Goal: Task Accomplishment & Management: Use online tool/utility

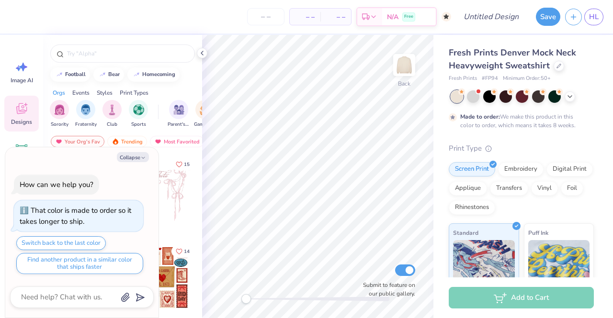
click at [136, 114] on div "filter for Sports" at bounding box center [138, 109] width 19 height 19
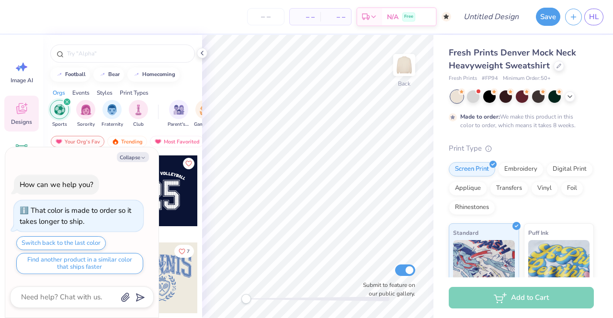
click at [138, 153] on div "Collapse How can we help you? That color is made to order so it takes longer to…" at bounding box center [81, 232] width 153 height 171
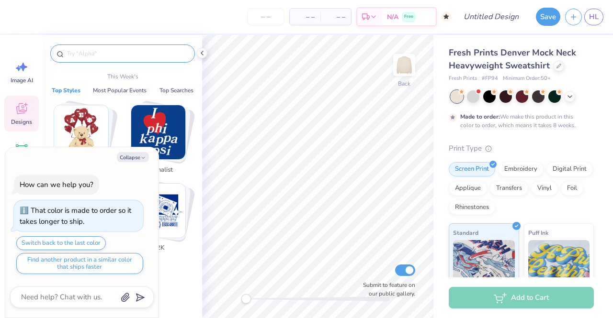
click at [98, 50] on input "text" at bounding box center [127, 54] width 123 height 10
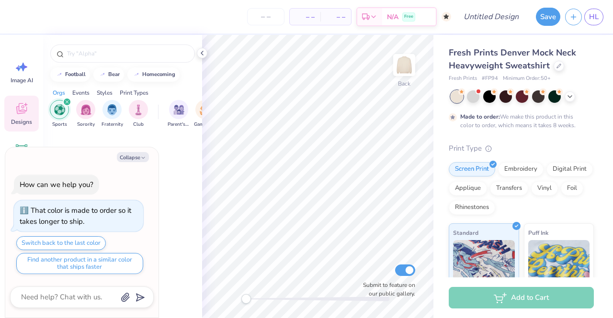
click at [129, 158] on button "Collapse" at bounding box center [133, 157] width 32 height 10
type textarea "x"
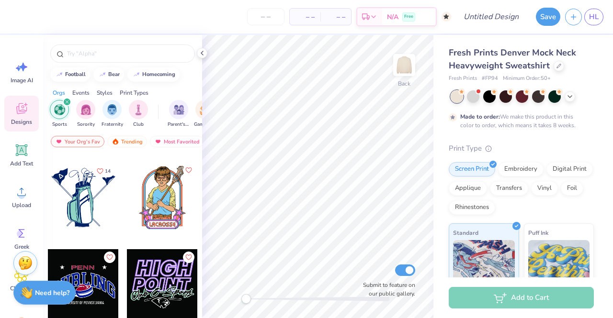
scroll to position [5901, 0]
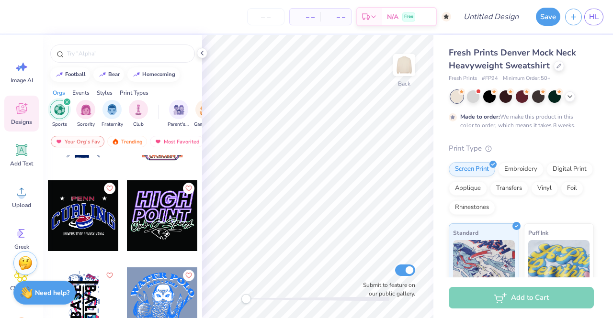
click at [173, 136] on div "Most Favorited" at bounding box center [177, 141] width 54 height 11
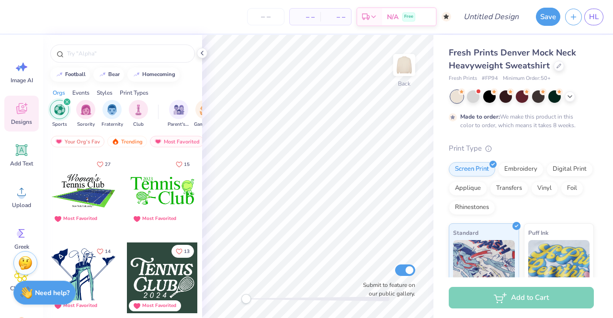
click at [87, 110] on img "filter for Sorority" at bounding box center [85, 109] width 11 height 11
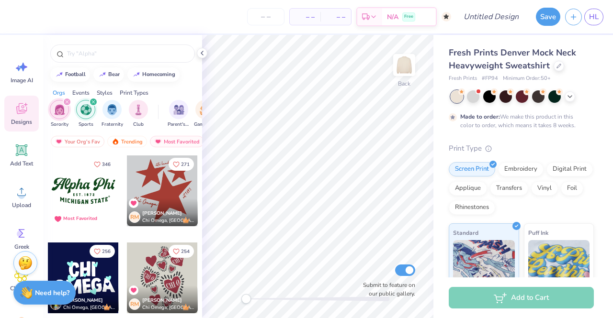
click at [92, 101] on icon "filter for Sports" at bounding box center [93, 102] width 3 height 3
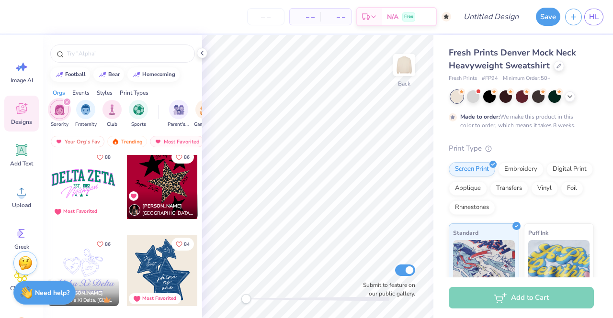
scroll to position [1488, 0]
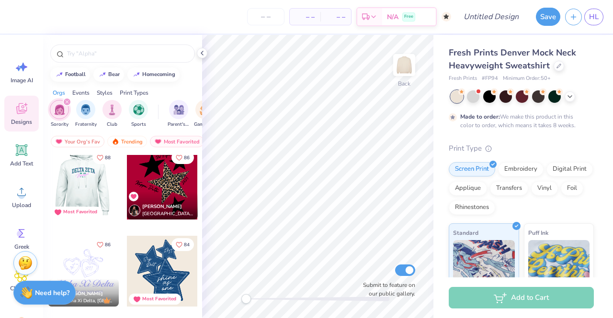
click at [48, 182] on div at bounding box center [12, 184] width 71 height 71
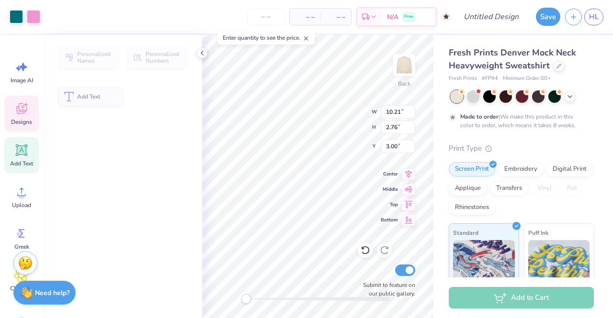
type input "2.76"
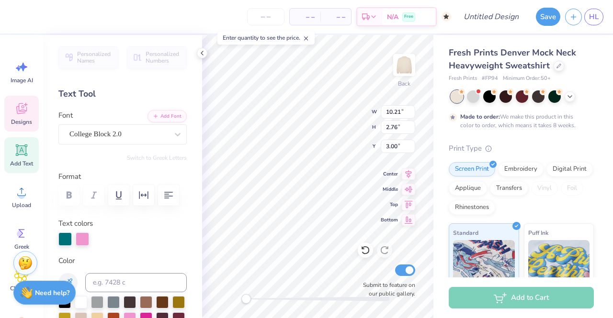
scroll to position [8, 3]
type textarea "Villa Tennis ZETA"
click at [62, 243] on div at bounding box center [64, 239] width 13 height 13
click at [63, 241] on div at bounding box center [64, 239] width 13 height 13
click at [66, 234] on div at bounding box center [64, 239] width 13 height 13
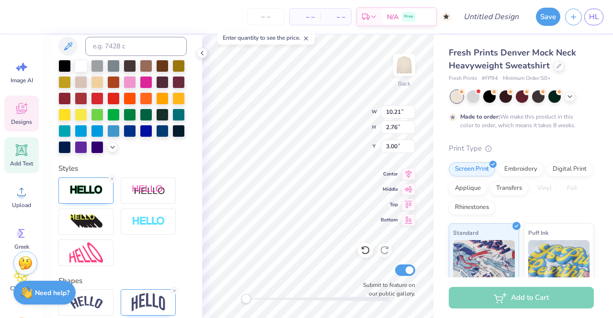
scroll to position [237, 0]
click at [71, 144] on div at bounding box center [64, 147] width 12 height 12
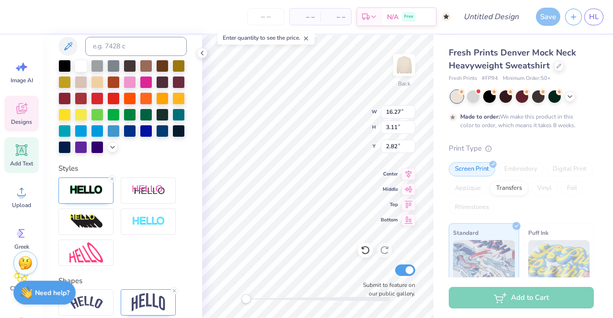
scroll to position [8, 3]
type textarea "Villa Tennis"
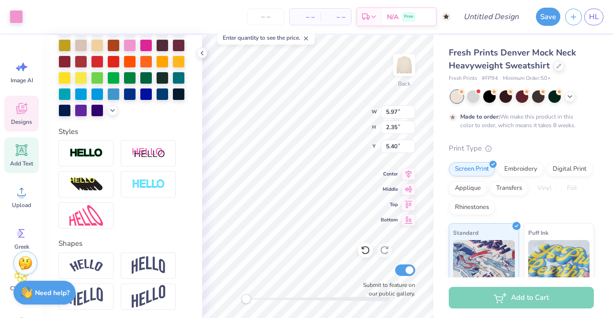
scroll to position [199, 0]
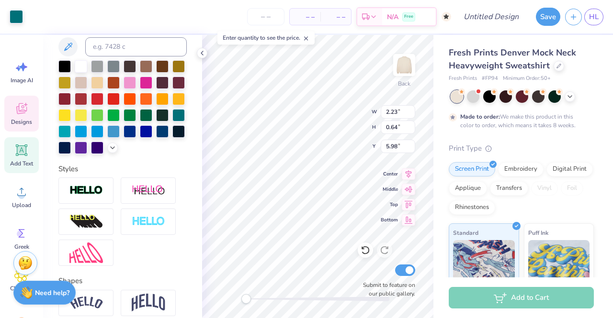
type input "11.77"
type input "2.69"
type input "3.03"
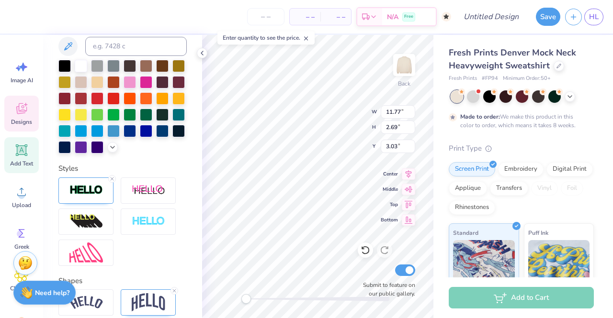
scroll to position [8, 1]
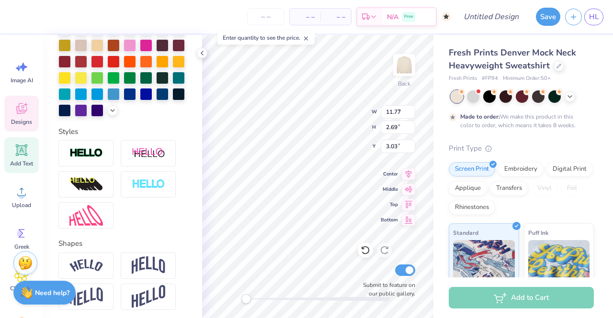
type input "2.65"
type input "0.52"
type input "5.46"
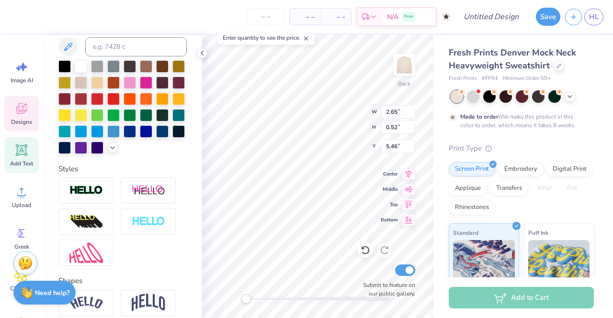
type textarea "2025"
click at [136, 81] on div at bounding box center [130, 83] width 12 height 12
click at [71, 147] on div at bounding box center [64, 148] width 12 height 12
click at [71, 148] on div at bounding box center [64, 148] width 12 height 12
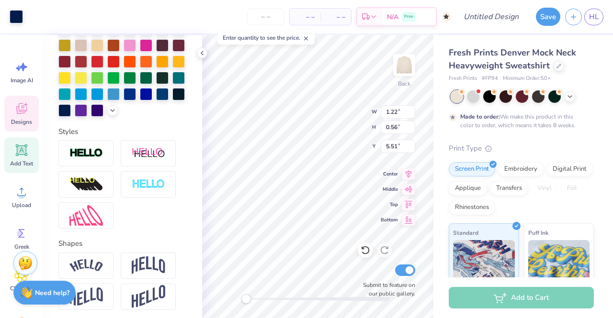
scroll to position [199, 0]
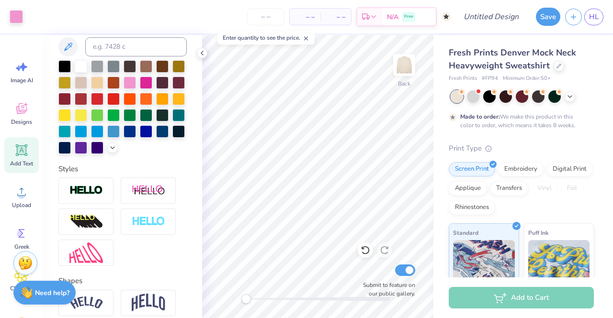
click at [17, 122] on span "Designs" at bounding box center [21, 122] width 21 height 8
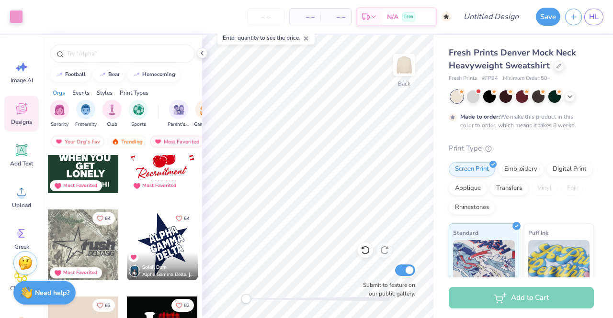
scroll to position [2565, 0]
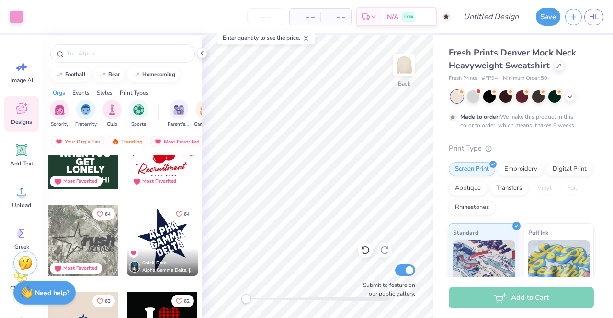
click at [158, 229] on div at bounding box center [162, 240] width 71 height 71
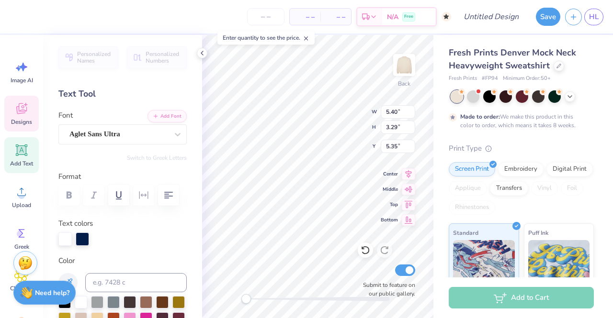
scroll to position [8, 1]
type textarea "VILLA"
type input "6.31"
type input "3.49"
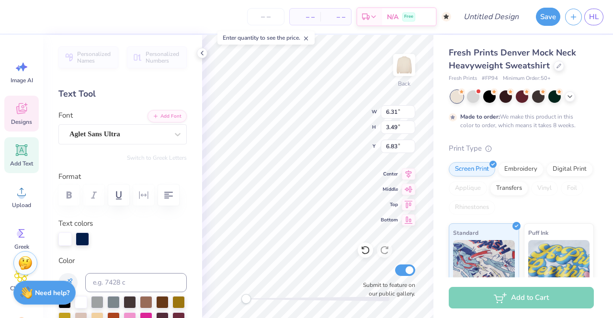
type input "6.83"
type textarea "TENNIS"
type input "9.05"
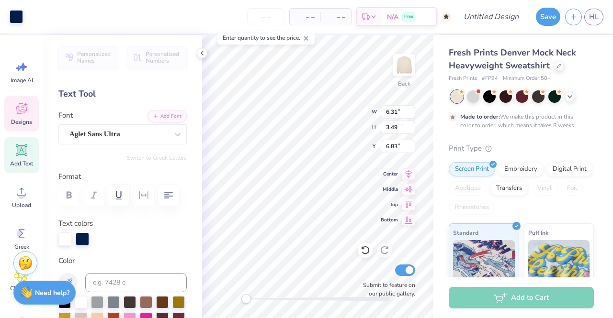
type input "11.63"
type input "3.00"
type input "5.14"
type input "3.12"
type input "8.72"
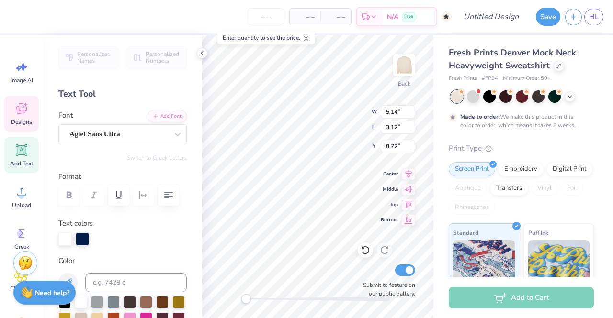
scroll to position [8, 1]
type textarea "2025"
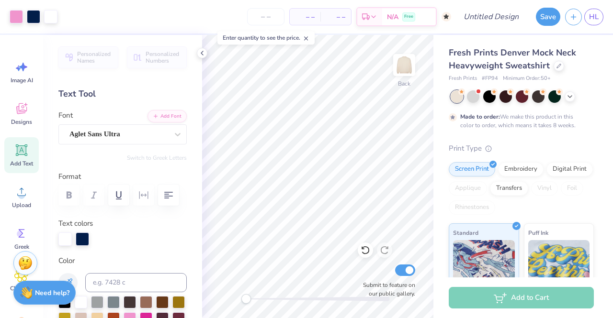
click at [199, 52] on icon at bounding box center [202, 53] width 8 height 8
click at [22, 113] on icon at bounding box center [21, 108] width 11 height 11
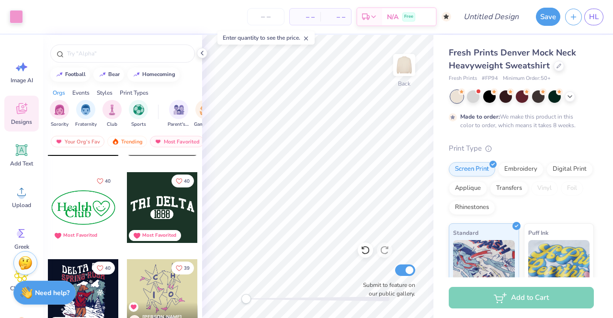
scroll to position [5735, 0]
click at [147, 200] on div at bounding box center [162, 207] width 71 height 71
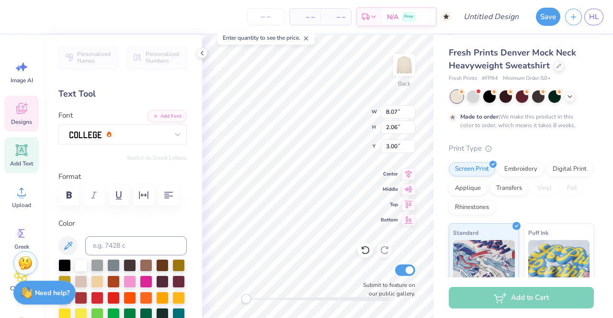
type input "2.92"
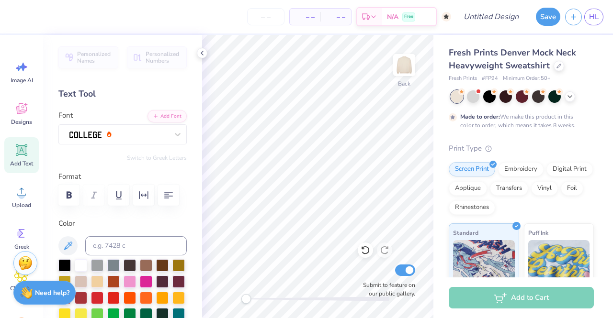
click at [25, 160] on span "Add Text" at bounding box center [21, 164] width 23 height 8
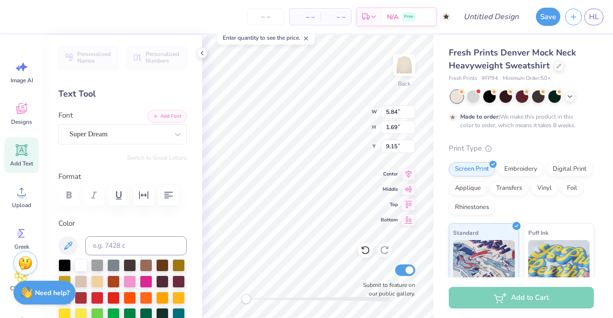
click at [24, 114] on icon at bounding box center [21, 109] width 14 height 14
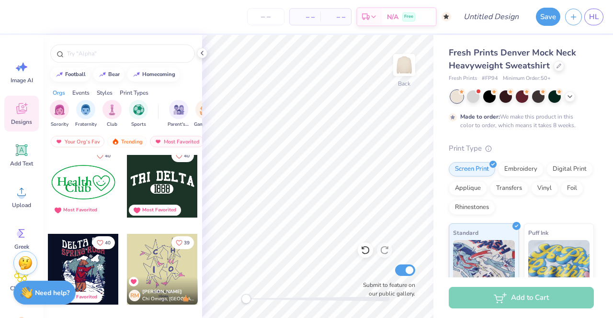
scroll to position [5753, 0]
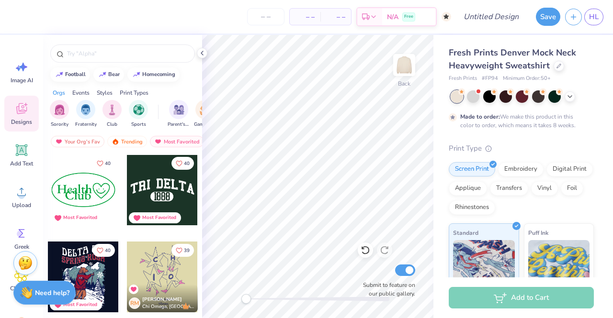
click at [150, 193] on div at bounding box center [162, 190] width 71 height 71
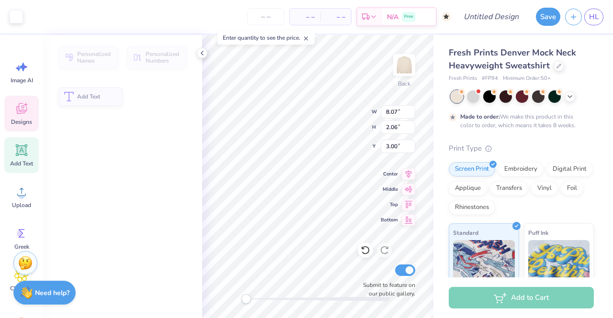
type input "2.06"
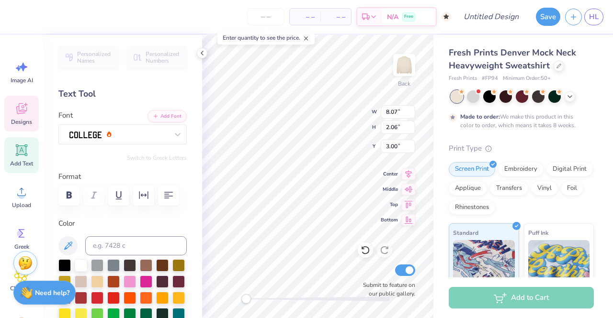
scroll to position [8, 3]
type textarea "VILLA TENNIS"
type input "10.66"
type input "2.26"
type input "2.90"
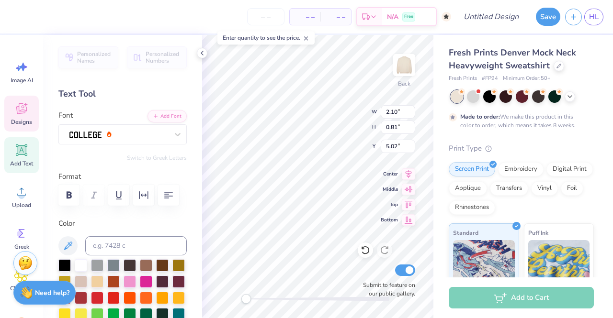
scroll to position [8, 1]
type textarea "2025"
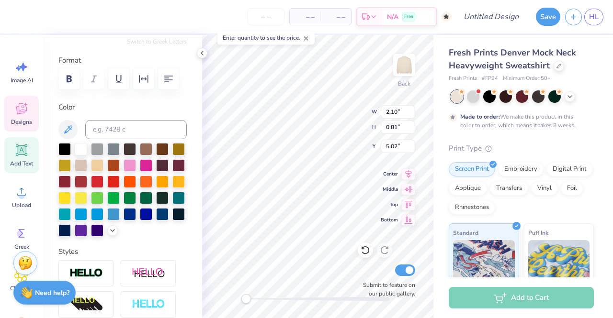
scroll to position [117, 0]
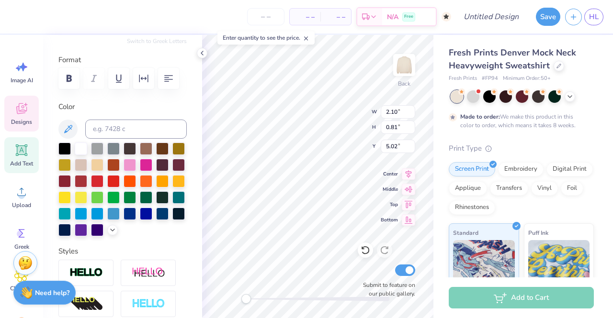
click at [71, 230] on div at bounding box center [64, 230] width 12 height 12
type input "10.66"
type input "2.26"
type input "2.90"
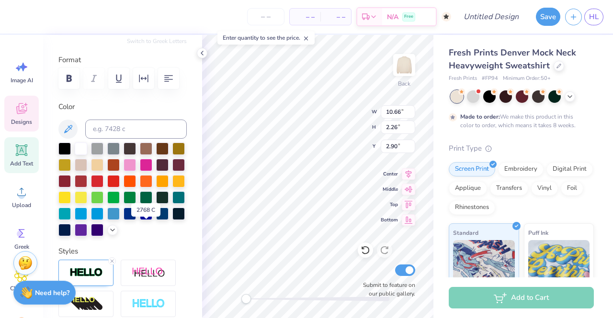
click at [71, 229] on div at bounding box center [64, 230] width 12 height 12
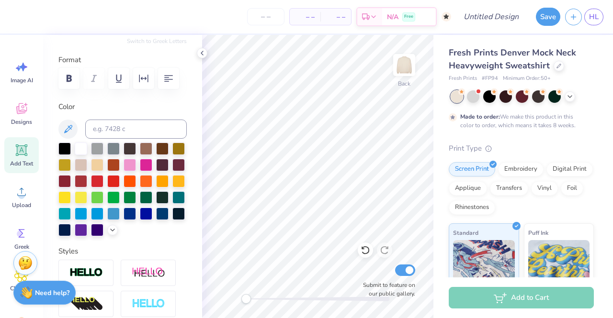
click at [27, 112] on icon at bounding box center [21, 109] width 14 height 14
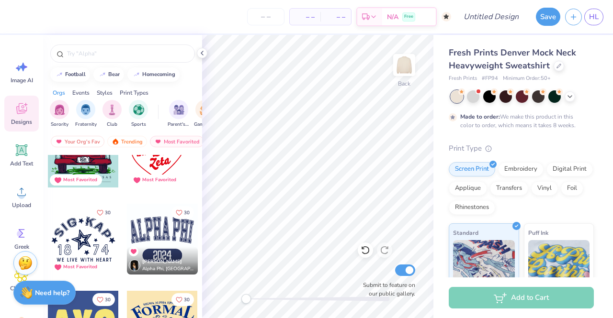
scroll to position [8929, 0]
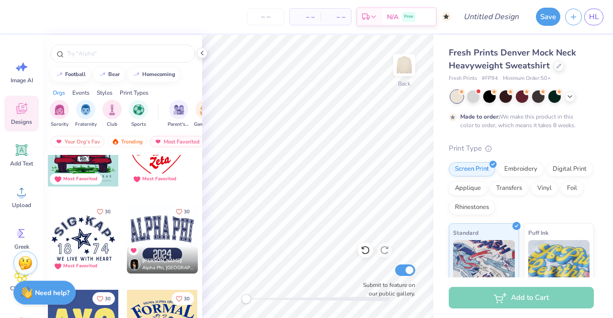
click at [162, 243] on div at bounding box center [162, 238] width 71 height 71
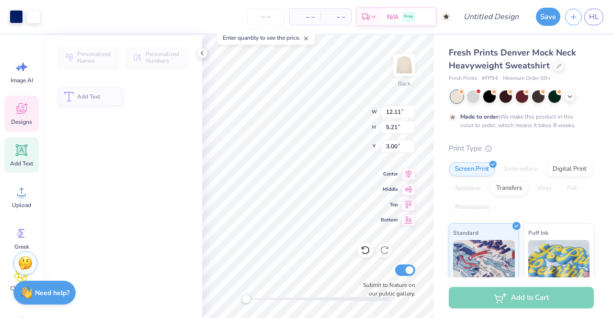
type input "5.21"
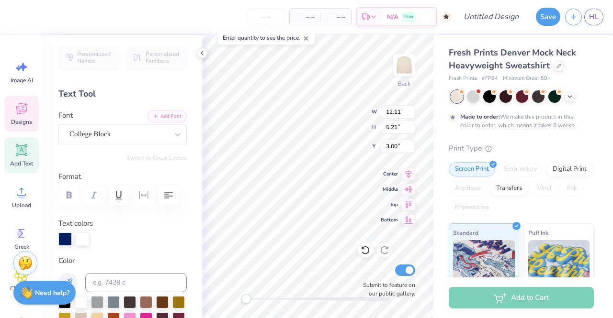
scroll to position [8, 1]
type textarea "VILLA TENNIS"
type input "7.55"
type input "2.48"
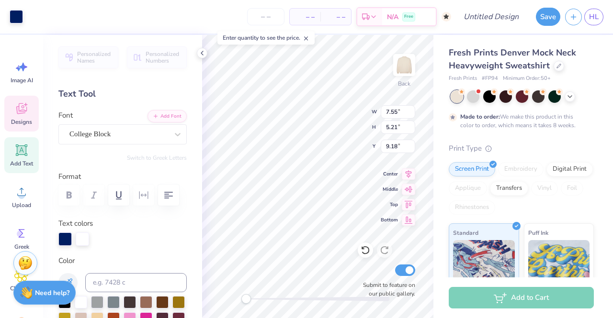
type input "9.18"
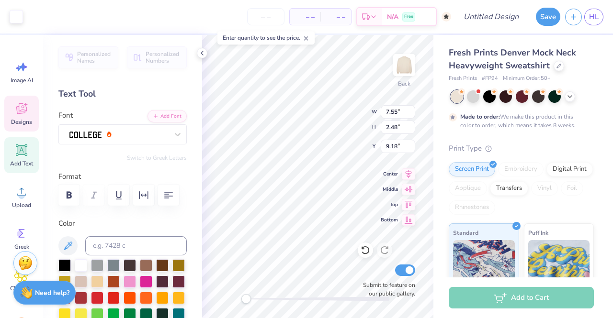
type input "3.42"
type input "1.26"
type input "9.73"
type textarea "2025"
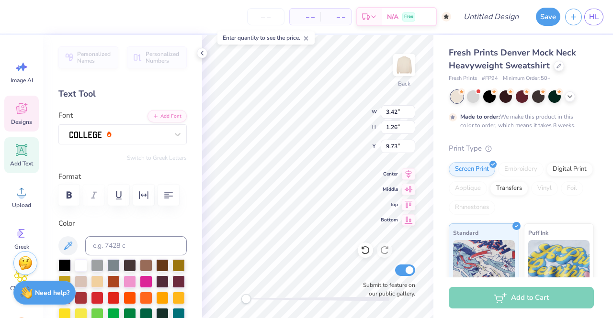
click at [202, 54] on polyline at bounding box center [202, 53] width 2 height 4
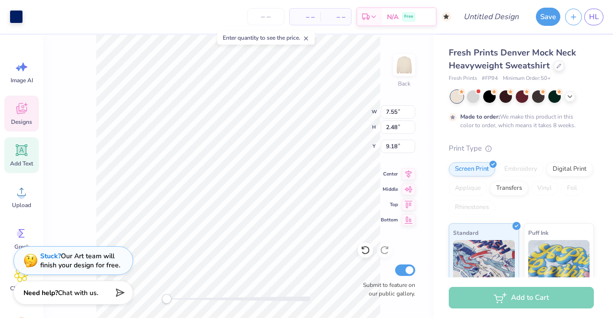
type input "3.42"
type input "1.26"
type input "9.73"
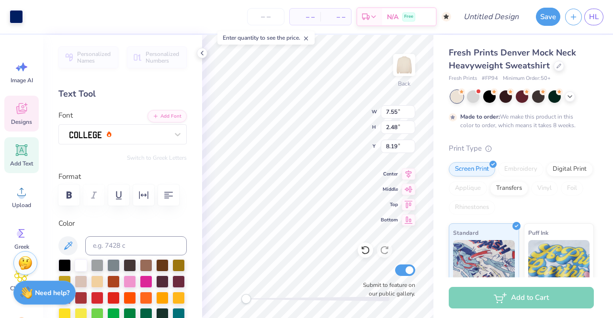
type input "3.42"
type input "1.26"
type input "9.73"
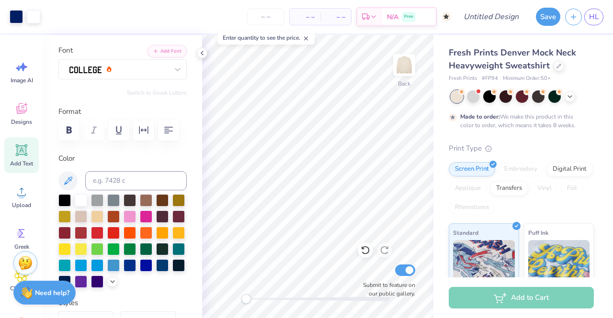
scroll to position [135, 0]
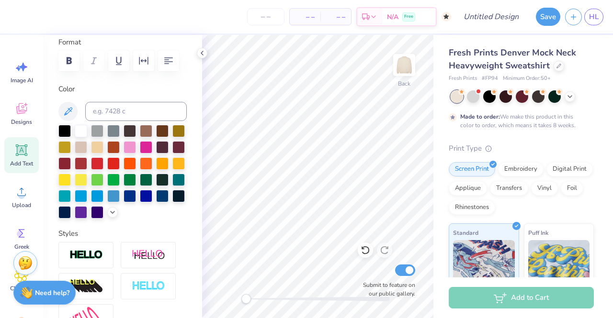
click at [11, 108] on div "Designs" at bounding box center [21, 114] width 34 height 36
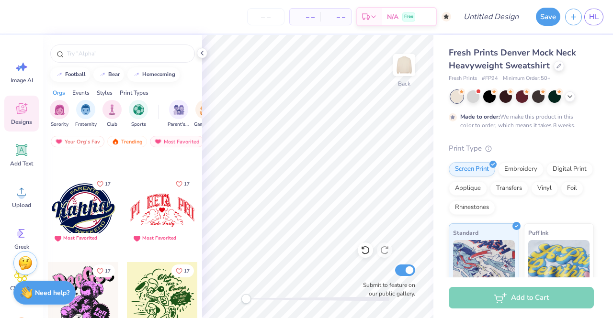
scroll to position [21769, 0]
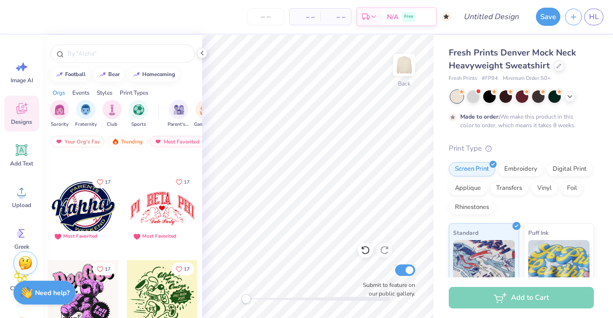
click at [118, 113] on div "filter for Club" at bounding box center [111, 109] width 19 height 19
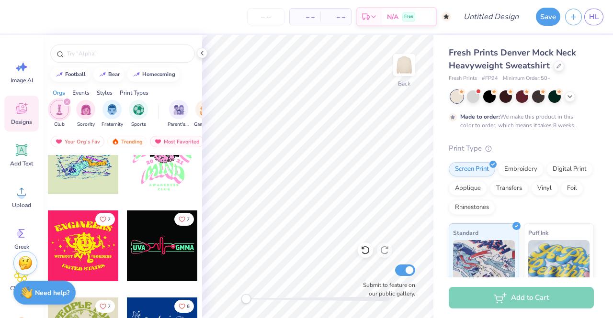
scroll to position [1940, 0]
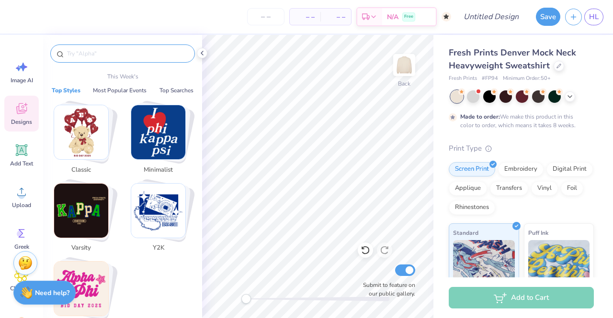
click at [96, 57] on input "text" at bounding box center [127, 54] width 123 height 10
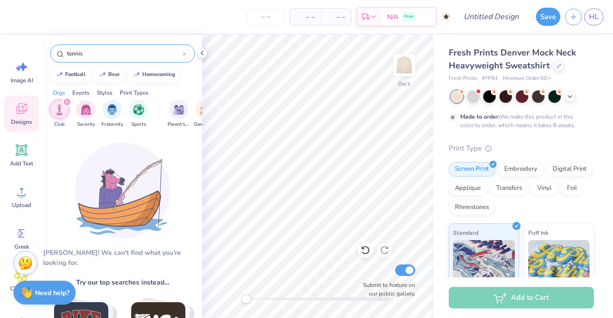
type input "tennis"
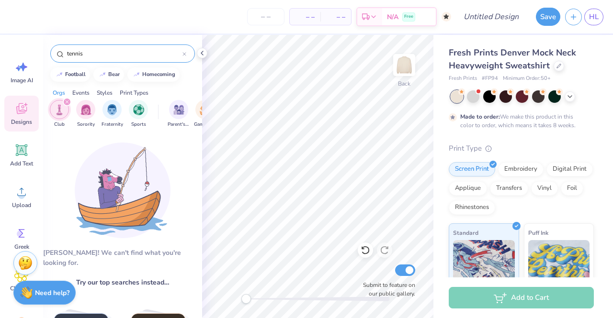
click at [67, 101] on icon "filter for Club" at bounding box center [67, 102] width 4 height 4
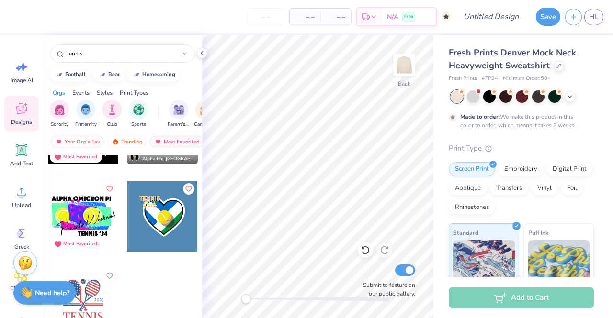
scroll to position [1805, 0]
click at [91, 294] on div at bounding box center [83, 303] width 71 height 71
click at [55, 107] on img "filter for Sorority" at bounding box center [59, 109] width 11 height 11
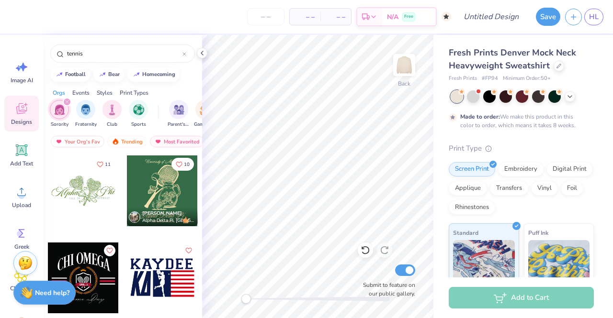
click at [169, 143] on div "Most Favorited" at bounding box center [177, 141] width 54 height 11
click at [126, 140] on div "Trending" at bounding box center [127, 141] width 40 height 11
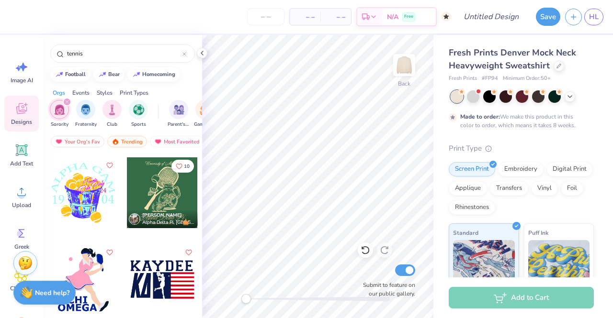
scroll to position [411, 0]
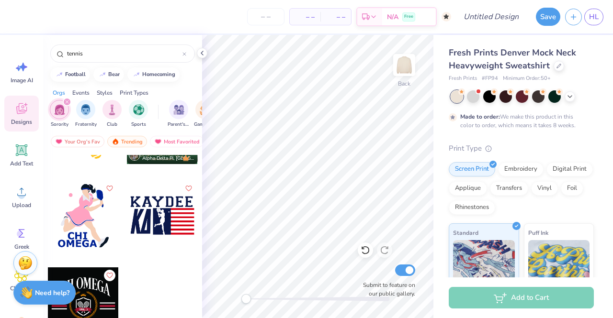
click at [66, 103] on icon "filter for Sorority" at bounding box center [67, 102] width 4 height 4
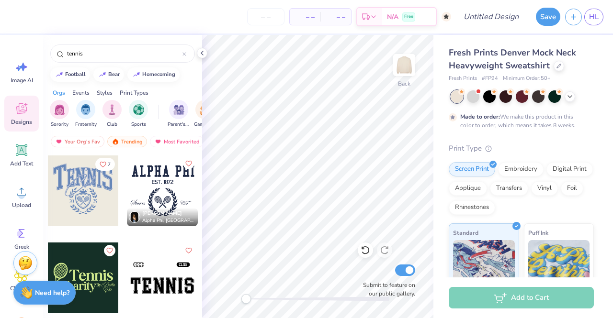
click at [103, 94] on div "Styles" at bounding box center [105, 93] width 16 height 9
click at [110, 114] on div "filter for Varsity" at bounding box center [111, 109] width 19 height 19
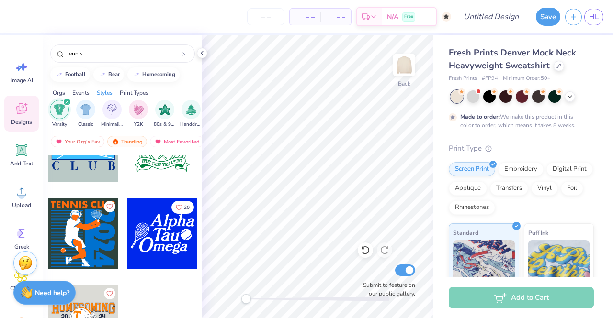
scroll to position [149, 0]
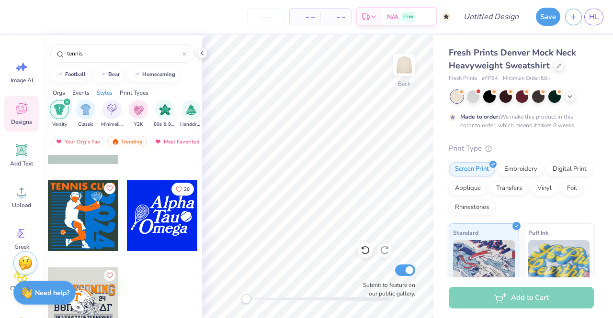
click at [185, 51] on div at bounding box center [184, 53] width 4 height 9
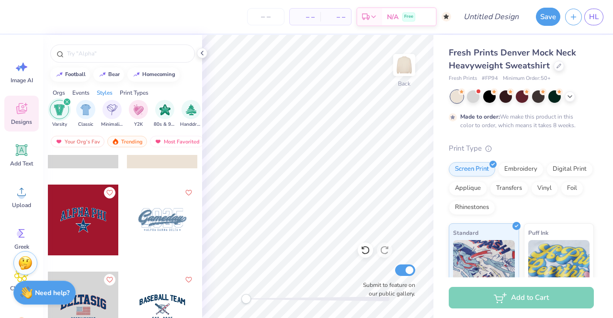
scroll to position [3639, 0]
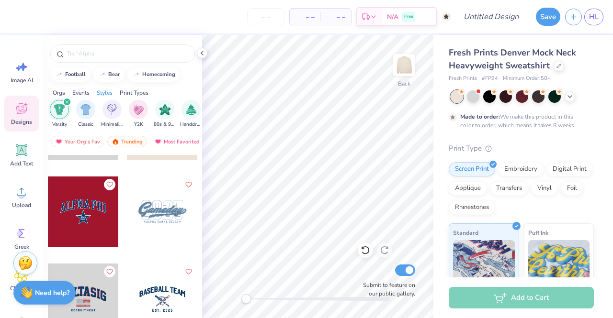
click at [94, 211] on div at bounding box center [83, 212] width 71 height 71
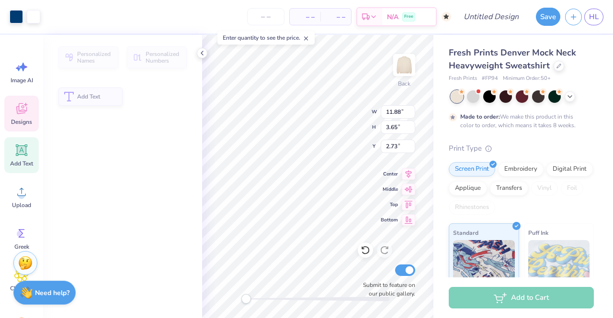
type input "11.88"
type input "3.65"
type input "2.73"
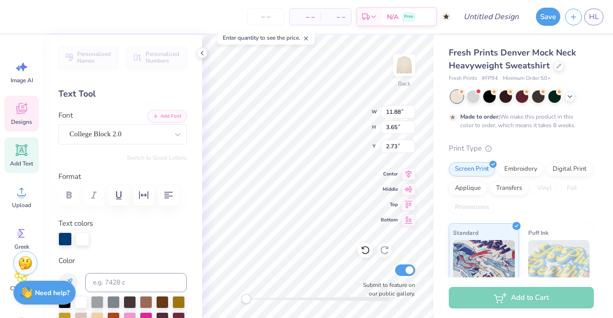
scroll to position [8, 1]
type textarea "VILLA TENNIS"
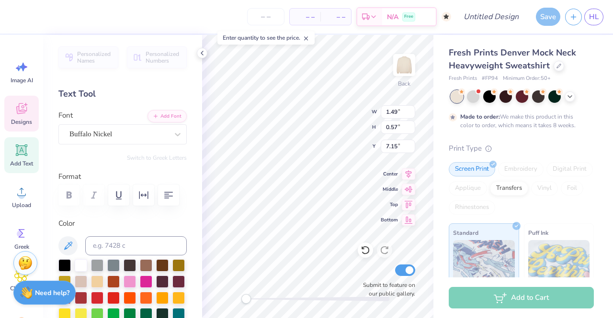
type textarea "2025"
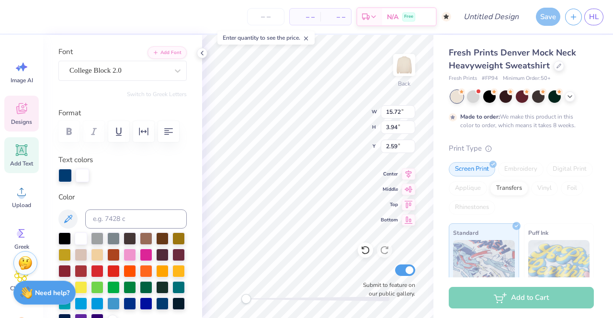
scroll to position [68, 0]
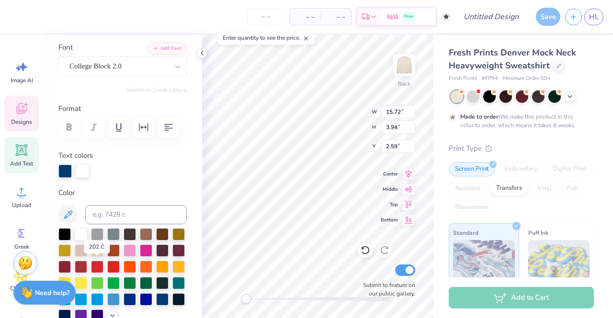
click at [71, 268] on div at bounding box center [64, 267] width 12 height 12
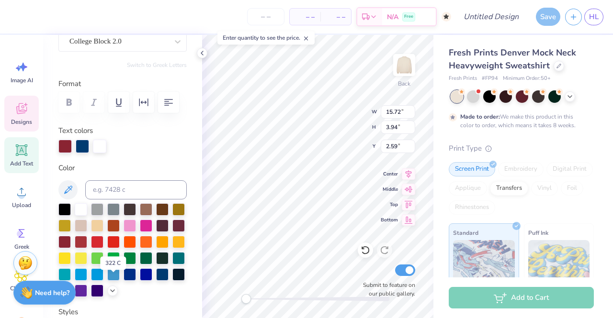
scroll to position [96, 0]
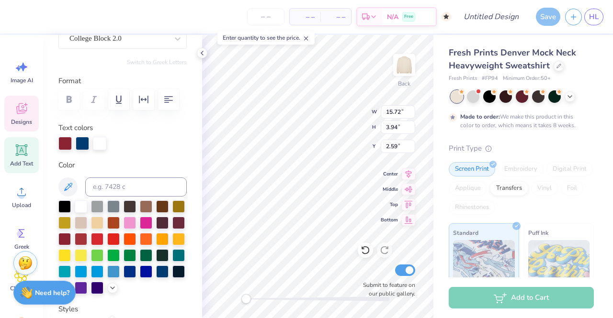
click at [136, 224] on div at bounding box center [130, 223] width 12 height 12
click at [152, 225] on div at bounding box center [146, 223] width 12 height 12
click at [136, 224] on div at bounding box center [130, 223] width 12 height 12
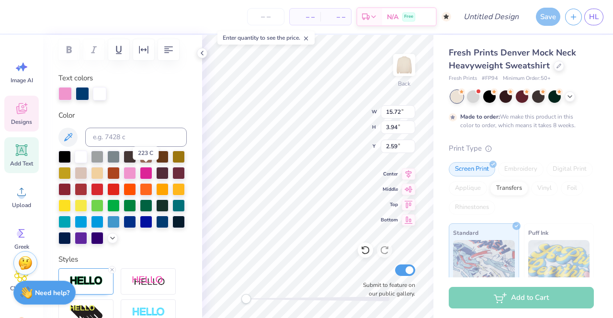
scroll to position [146, 0]
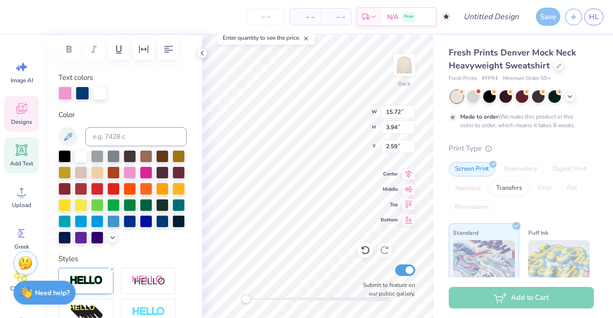
click at [120, 205] on div at bounding box center [113, 205] width 12 height 12
click at [140, 212] on div at bounding box center [146, 205] width 12 height 12
click at [71, 239] on div at bounding box center [64, 238] width 12 height 12
click at [156, 228] on div at bounding box center [162, 221] width 12 height 12
click at [82, 92] on div at bounding box center [82, 93] width 13 height 13
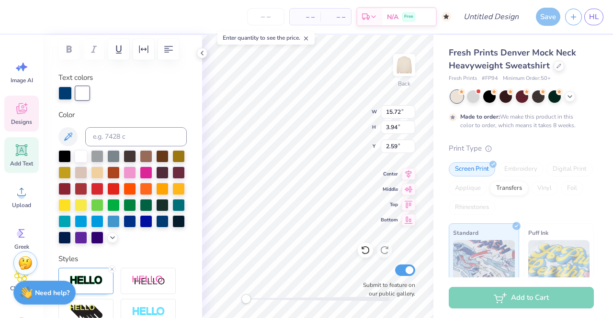
click at [136, 170] on div at bounding box center [130, 173] width 12 height 12
click at [67, 96] on div at bounding box center [64, 93] width 13 height 13
click at [71, 236] on div at bounding box center [64, 238] width 12 height 12
click at [136, 173] on div at bounding box center [130, 173] width 12 height 12
click at [82, 90] on div at bounding box center [82, 93] width 13 height 13
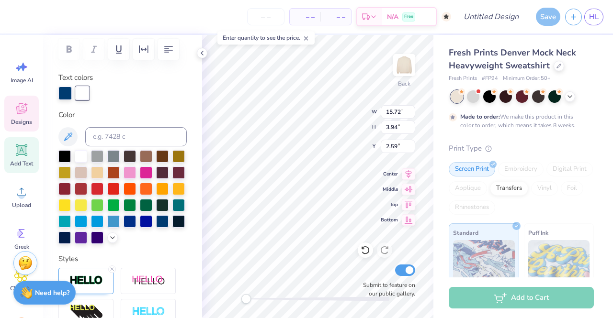
click at [71, 235] on div at bounding box center [64, 238] width 12 height 12
click at [79, 92] on div at bounding box center [82, 93] width 13 height 13
click at [71, 236] on div at bounding box center [64, 238] width 12 height 12
click at [70, 96] on div at bounding box center [64, 93] width 13 height 13
click at [172, 228] on div at bounding box center [178, 221] width 12 height 12
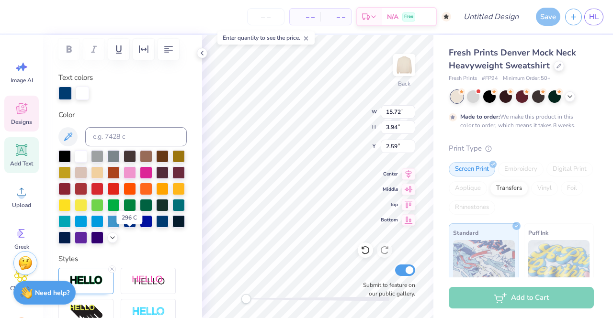
click at [172, 228] on div at bounding box center [178, 221] width 12 height 12
click at [71, 237] on div at bounding box center [64, 238] width 12 height 12
click at [136, 174] on div at bounding box center [130, 173] width 12 height 12
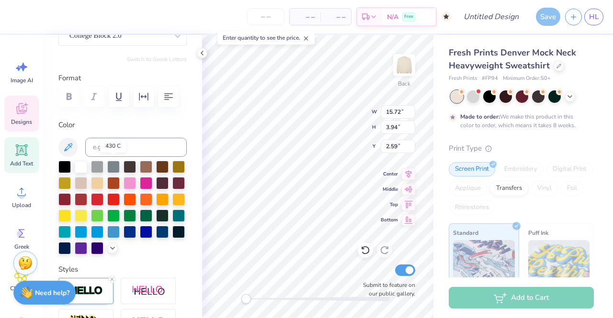
scroll to position [98, 0]
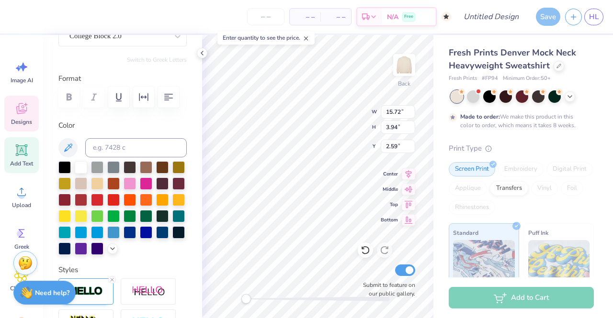
click at [144, 239] on div at bounding box center [122, 208] width 128 height 94
click at [71, 247] on div at bounding box center [64, 249] width 12 height 12
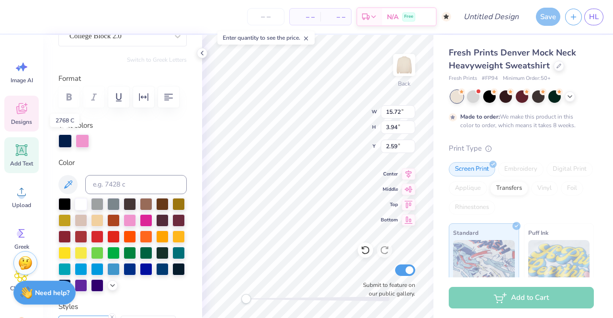
click at [67, 141] on div at bounding box center [64, 141] width 13 height 13
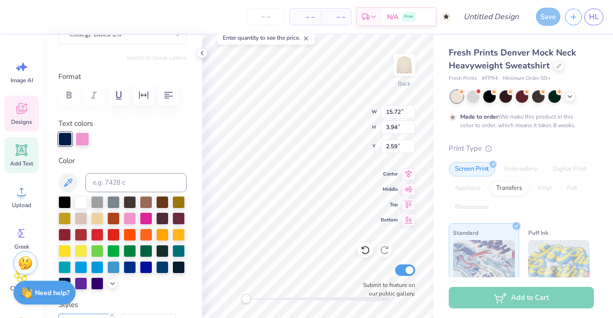
click at [83, 142] on div at bounding box center [82, 139] width 13 height 13
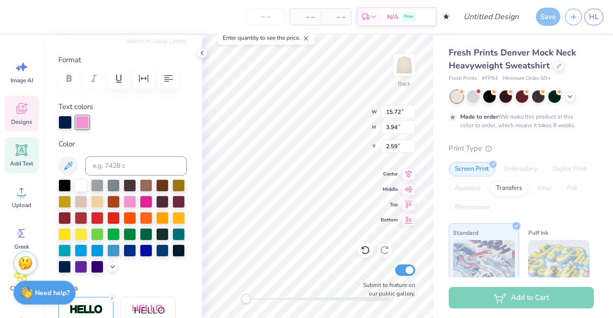
scroll to position [117, 0]
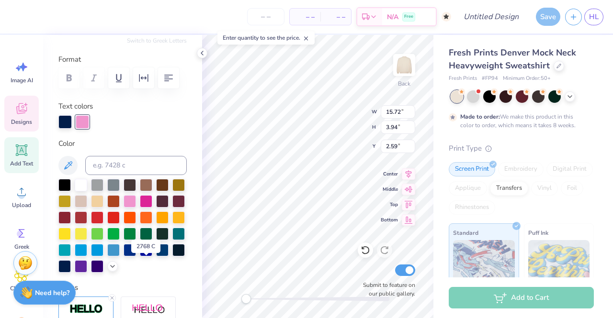
click at [71, 270] on div at bounding box center [64, 266] width 12 height 12
click at [141, 188] on div at bounding box center [146, 185] width 12 height 12
click at [136, 204] on div at bounding box center [130, 201] width 12 height 12
click at [66, 120] on div at bounding box center [64, 121] width 13 height 13
click at [84, 124] on div at bounding box center [82, 121] width 13 height 13
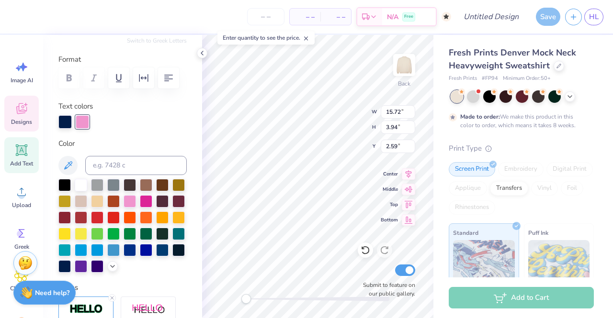
click at [63, 122] on div at bounding box center [64, 121] width 13 height 13
click at [136, 198] on div at bounding box center [130, 201] width 12 height 12
click at [71, 266] on div at bounding box center [64, 266] width 12 height 12
click at [86, 123] on div at bounding box center [82, 121] width 13 height 13
click at [103, 238] on div at bounding box center [97, 234] width 12 height 12
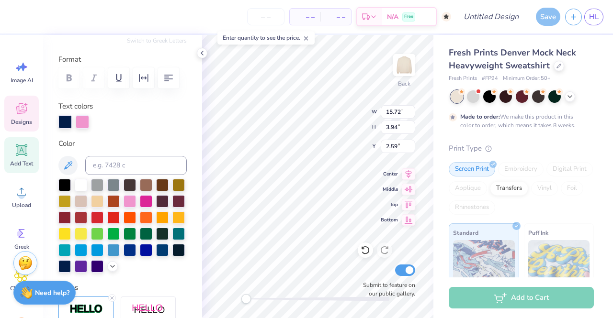
click at [87, 237] on div at bounding box center [81, 234] width 12 height 12
click at [65, 124] on div at bounding box center [64, 121] width 13 height 13
click at [136, 203] on div at bounding box center [130, 201] width 12 height 12
click at [83, 181] on div at bounding box center [81, 185] width 12 height 12
click at [124, 257] on div at bounding box center [130, 250] width 12 height 12
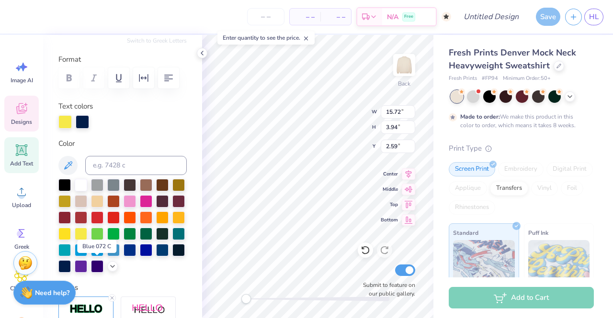
click at [140, 257] on div at bounding box center [146, 250] width 12 height 12
click at [156, 257] on div at bounding box center [162, 250] width 12 height 12
click at [107, 257] on div at bounding box center [113, 250] width 12 height 12
click at [87, 219] on div at bounding box center [81, 218] width 12 height 12
click at [71, 218] on div at bounding box center [64, 218] width 12 height 12
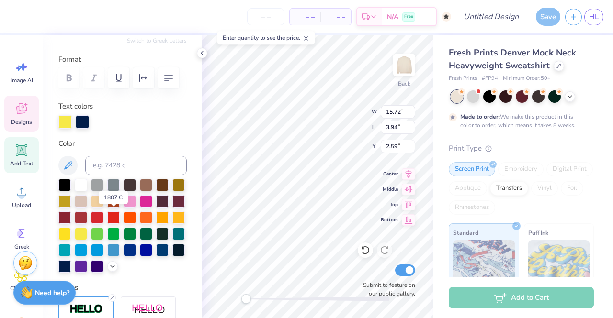
click at [87, 217] on div at bounding box center [81, 218] width 12 height 12
click at [172, 240] on div at bounding box center [178, 234] width 12 height 12
click at [103, 216] on div at bounding box center [97, 218] width 12 height 12
click at [87, 215] on div at bounding box center [81, 218] width 12 height 12
click at [140, 225] on div at bounding box center [122, 226] width 128 height 94
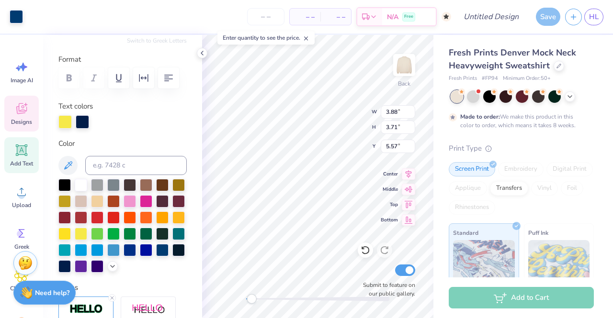
click at [136, 219] on div at bounding box center [130, 218] width 12 height 12
click at [87, 217] on div at bounding box center [81, 218] width 12 height 12
click at [201, 51] on icon at bounding box center [202, 53] width 8 height 8
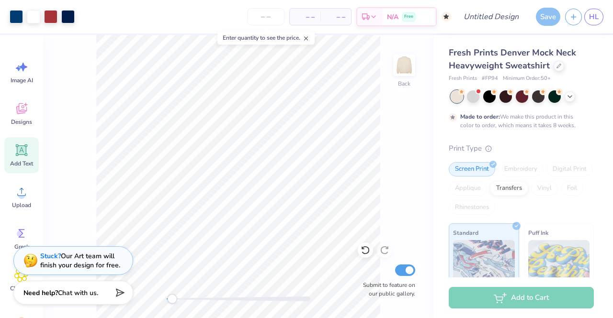
scroll to position [0, 0]
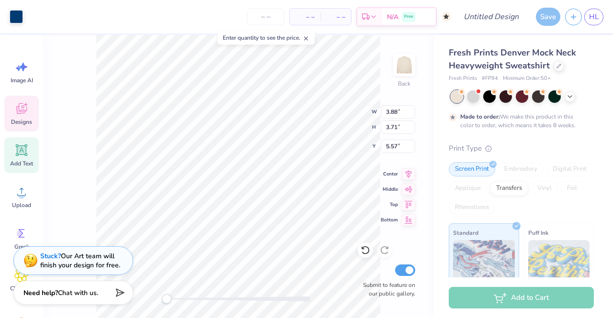
click at [19, 17] on div at bounding box center [16, 16] width 13 height 13
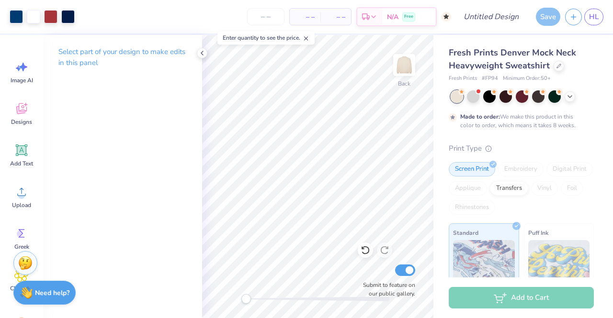
click at [81, 133] on div "Select part of your design to make edits in this panel" at bounding box center [122, 176] width 159 height 283
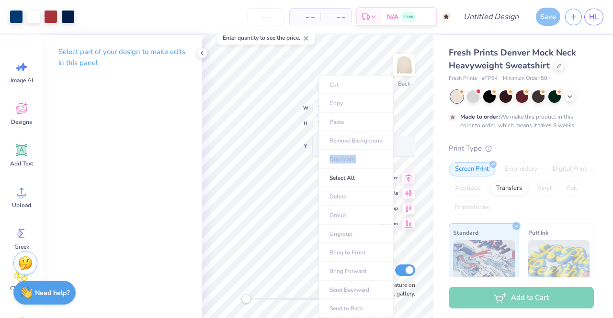
click at [320, 185] on ul "Cut Copy Paste Remove Background Duplicate Select All Delete Group Ungroup Brin…" at bounding box center [355, 196] width 75 height 243
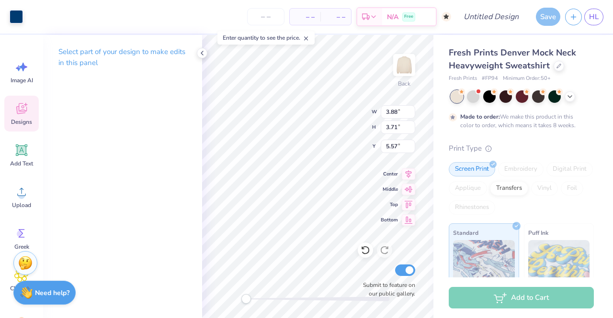
click at [14, 21] on div at bounding box center [16, 16] width 13 height 13
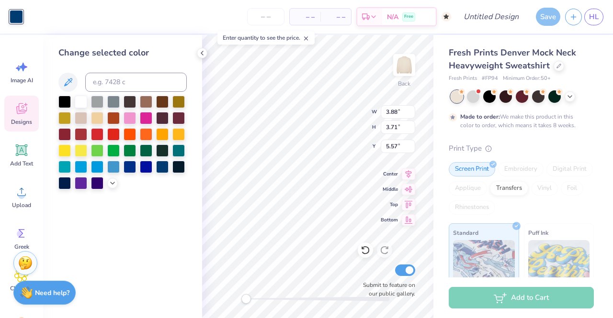
click at [82, 130] on div at bounding box center [81, 134] width 12 height 12
click at [98, 134] on div at bounding box center [97, 134] width 12 height 12
click at [131, 128] on div at bounding box center [130, 134] width 12 height 12
click at [108, 132] on div at bounding box center [113, 134] width 12 height 12
click at [95, 134] on div at bounding box center [97, 134] width 12 height 12
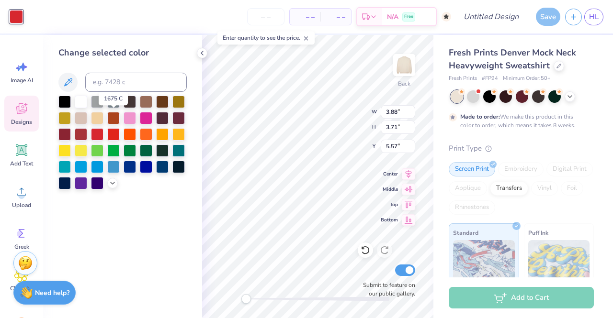
click at [113, 116] on div at bounding box center [113, 118] width 12 height 12
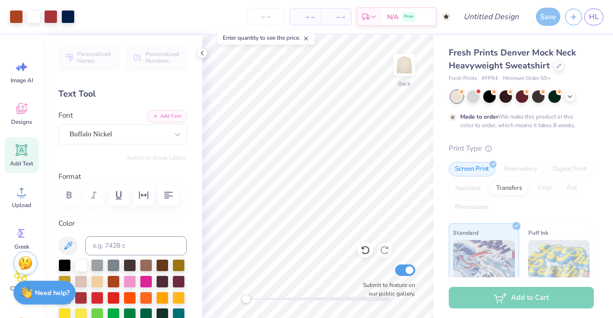
click at [205, 57] on div at bounding box center [202, 53] width 11 height 11
